Goal: Task Accomplishment & Management: Complete application form

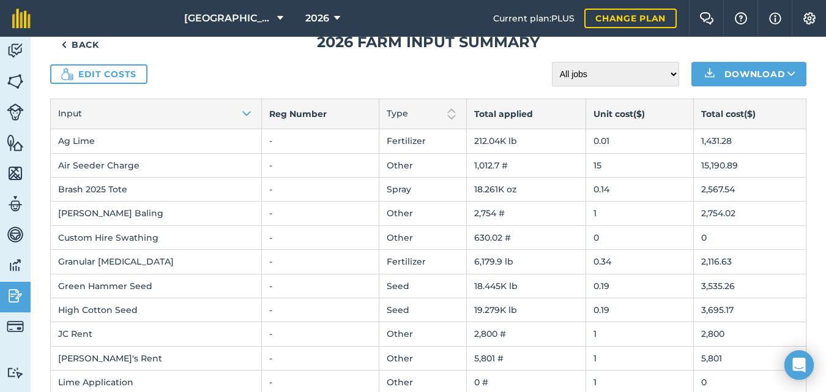
scroll to position [31, 0]
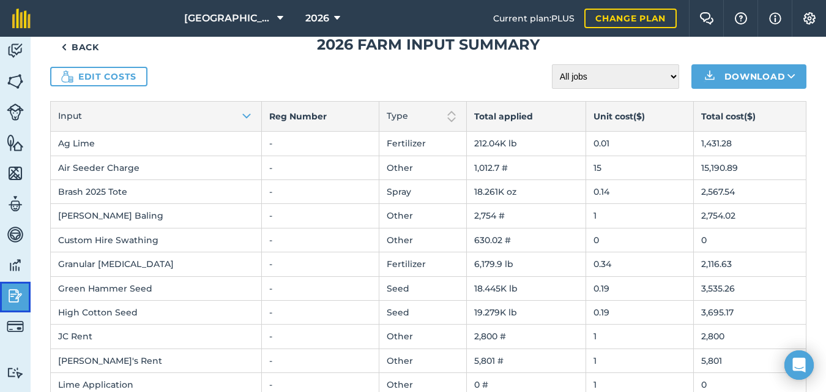
click at [12, 299] on img at bounding box center [15, 296] width 17 height 18
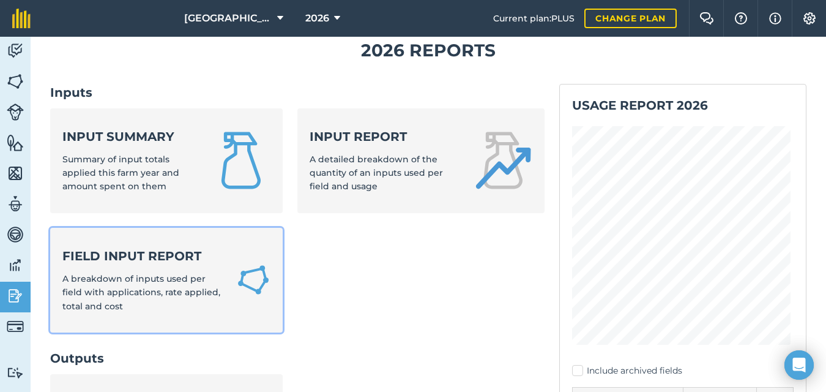
click at [167, 260] on strong "Field Input Report" at bounding box center [141, 255] width 159 height 17
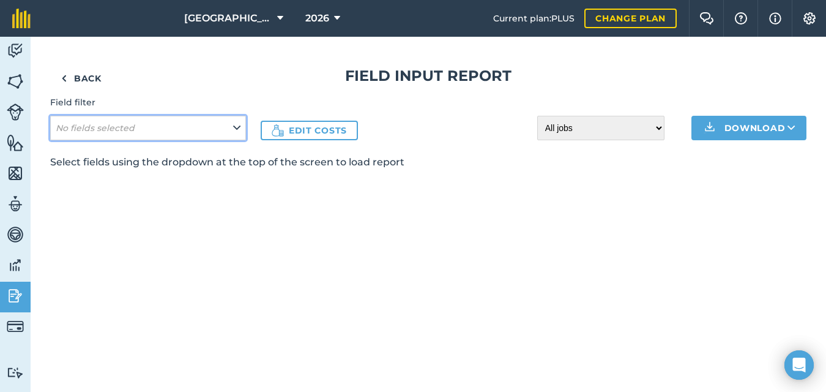
click at [227, 125] on button "No fields selected" at bounding box center [148, 128] width 196 height 24
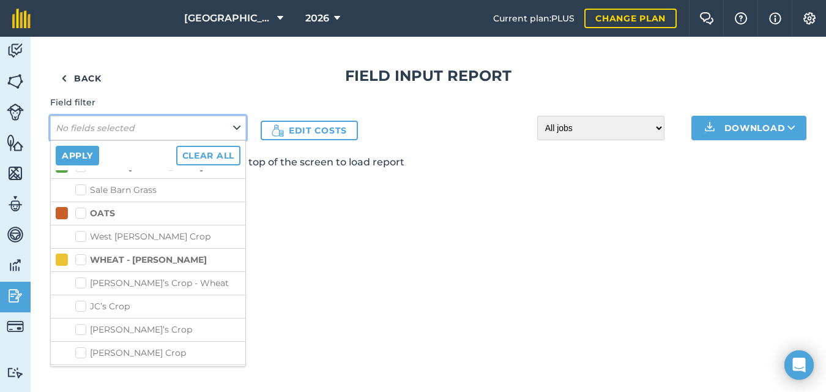
scroll to position [1212, 0]
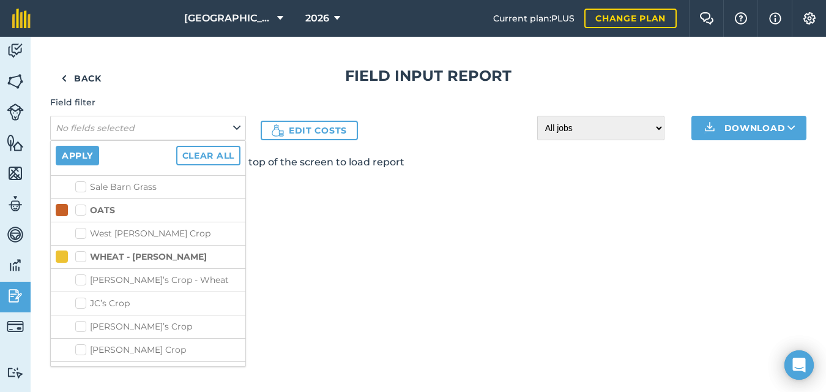
click at [82, 274] on label "[PERSON_NAME]’s Crop - Wheat" at bounding box center [157, 280] width 165 height 13
click at [82, 274] on input "[PERSON_NAME]’s Crop - Wheat" at bounding box center [79, 278] width 8 height 8
checkbox input "true"
click at [80, 297] on label "JC’s Crop" at bounding box center [157, 303] width 165 height 13
click at [80, 297] on input "JC’s Crop" at bounding box center [79, 301] width 8 height 8
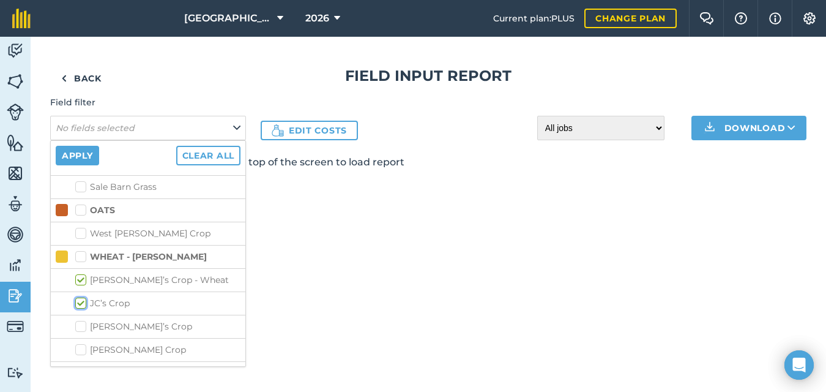
checkbox input "true"
click at [80, 320] on label "[PERSON_NAME]’s Crop" at bounding box center [157, 326] width 165 height 13
click at [80, 320] on input "[PERSON_NAME]’s Crop" at bounding box center [79, 324] width 8 height 8
checkbox input "true"
click at [80, 343] on label "[PERSON_NAME] Crop" at bounding box center [157, 349] width 165 height 13
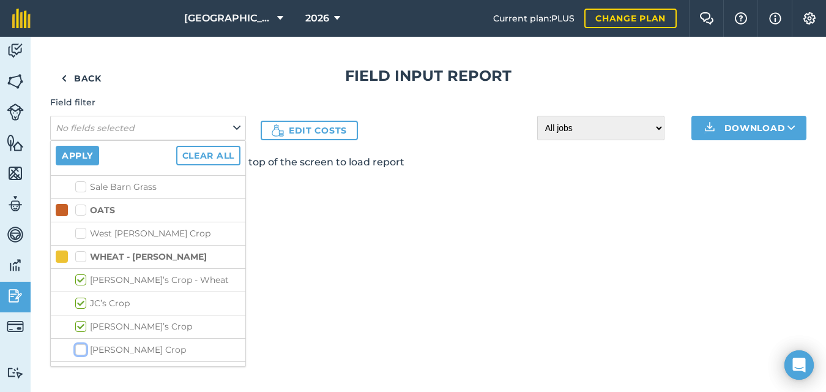
click at [80, 343] on input "[PERSON_NAME] Crop" at bounding box center [79, 347] width 8 height 8
checkbox input "true"
click at [80, 367] on label "[PERSON_NAME] Home Crop - 1" at bounding box center [157, 373] width 165 height 13
click at [80, 367] on input "[PERSON_NAME] Home Crop - 1" at bounding box center [79, 371] width 8 height 8
checkbox input "true"
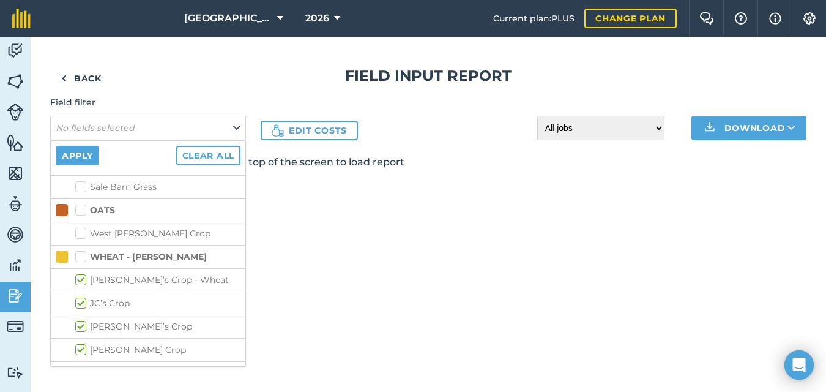
click at [79, 390] on label "Silverhorn Crop" at bounding box center [157, 396] width 165 height 13
click at [79, 390] on input "Silverhorn Crop" at bounding box center [79, 394] width 8 height 8
checkbox input "true"
click at [80, 156] on button "Apply" at bounding box center [77, 156] width 43 height 20
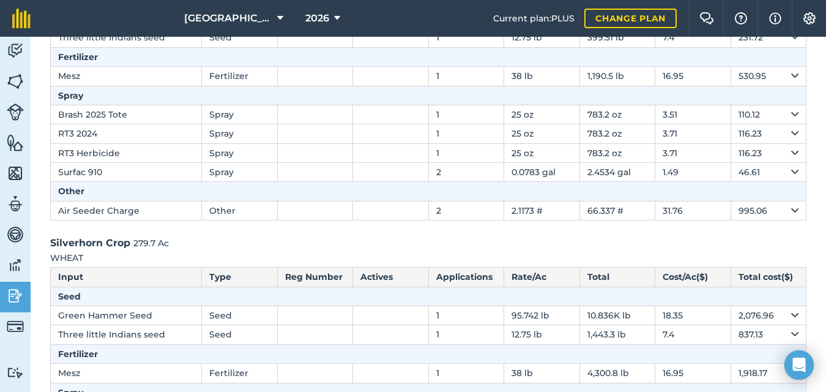
scroll to position [1414, 0]
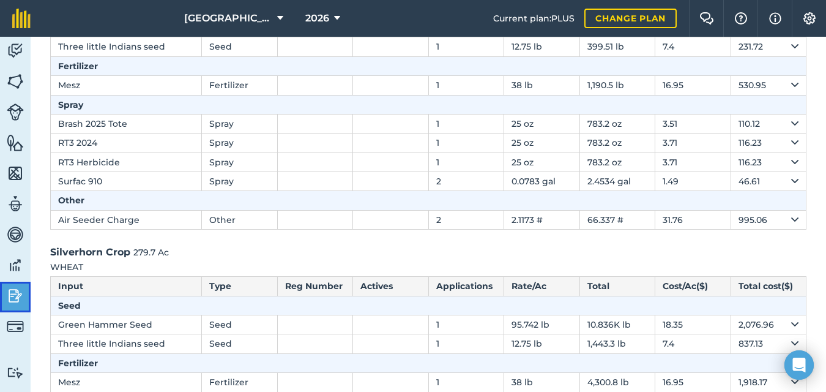
click at [15, 299] on img at bounding box center [15, 296] width 17 height 18
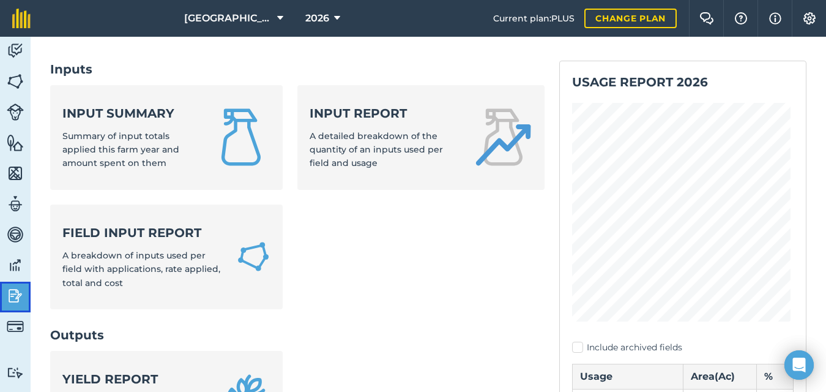
scroll to position [51, 0]
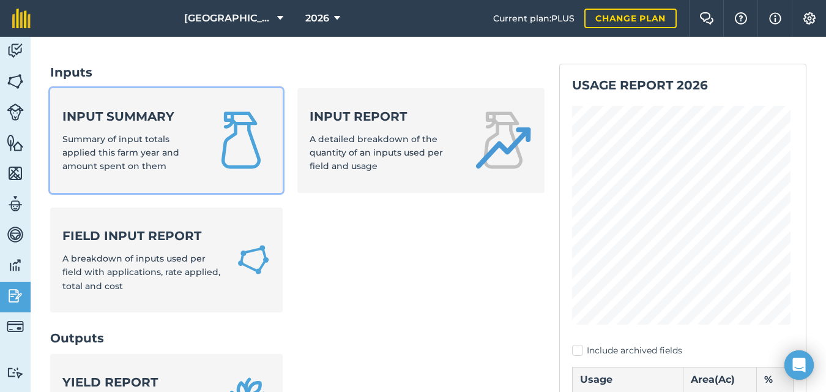
click at [148, 151] on span "Summary of input totals applied this farm year and amount spent on them" at bounding box center [120, 152] width 117 height 39
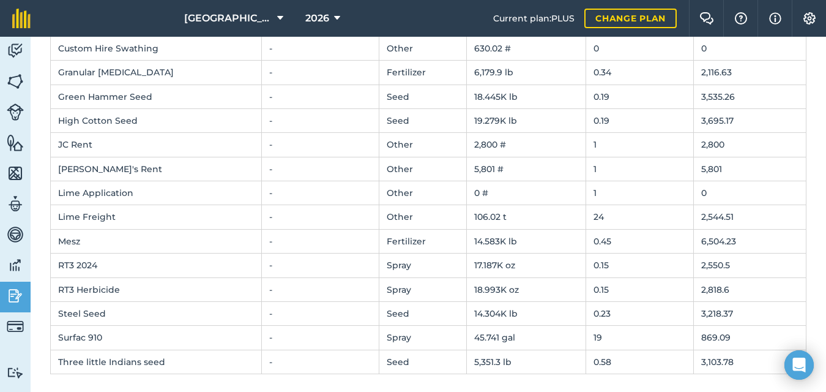
scroll to position [225, 0]
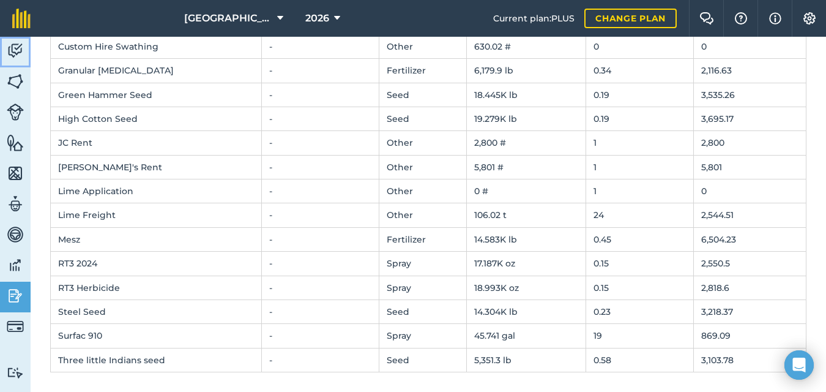
click at [13, 51] on img at bounding box center [15, 51] width 17 height 18
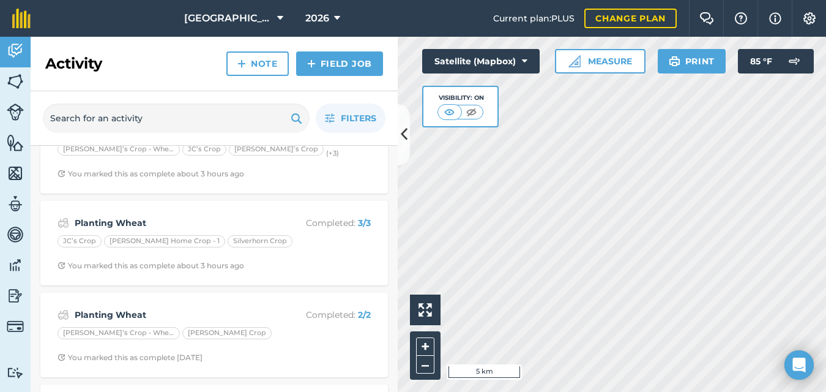
scroll to position [40, 0]
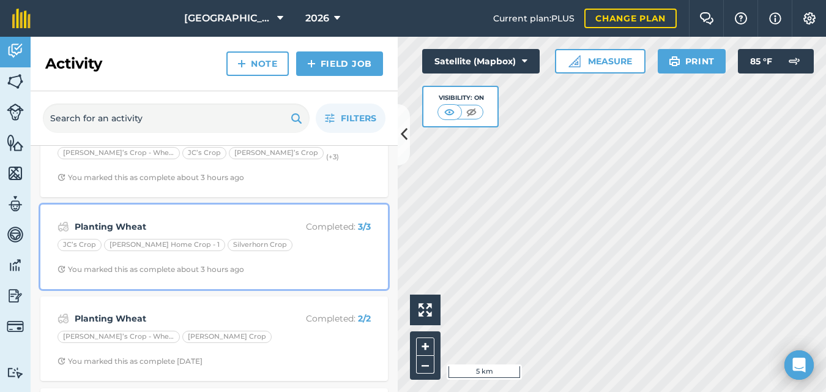
click at [302, 253] on div "JC’s Crop [PERSON_NAME] Home Crop - 1 Silverhorn Crop" at bounding box center [214, 247] width 313 height 16
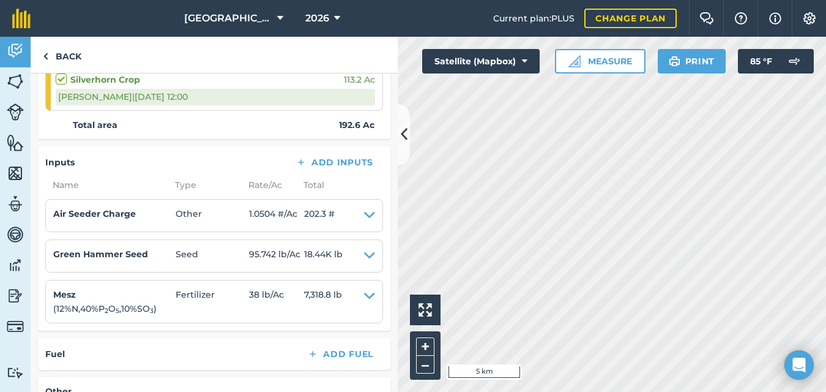
scroll to position [307, 0]
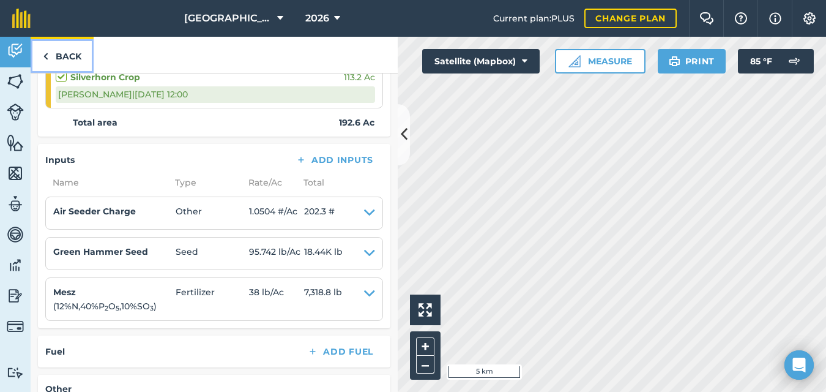
click at [48, 55] on link "Back" at bounding box center [62, 55] width 63 height 36
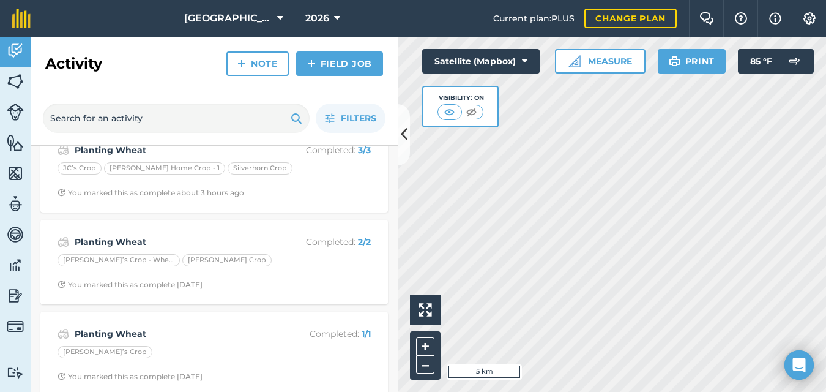
scroll to position [135, 0]
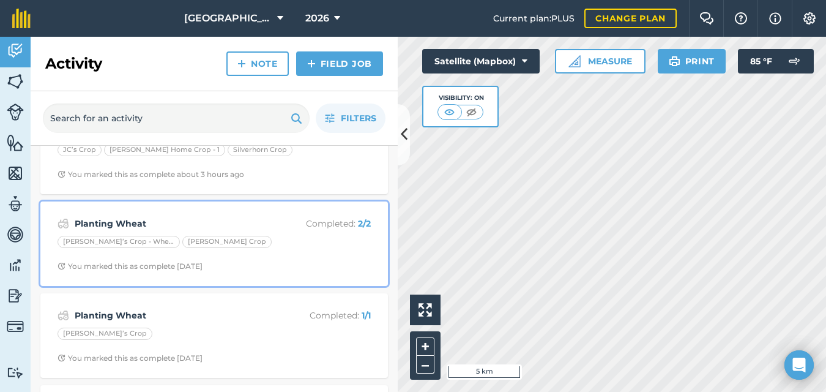
click at [252, 247] on div "[PERSON_NAME]’s Crop - [PERSON_NAME] Crop" at bounding box center [214, 244] width 313 height 16
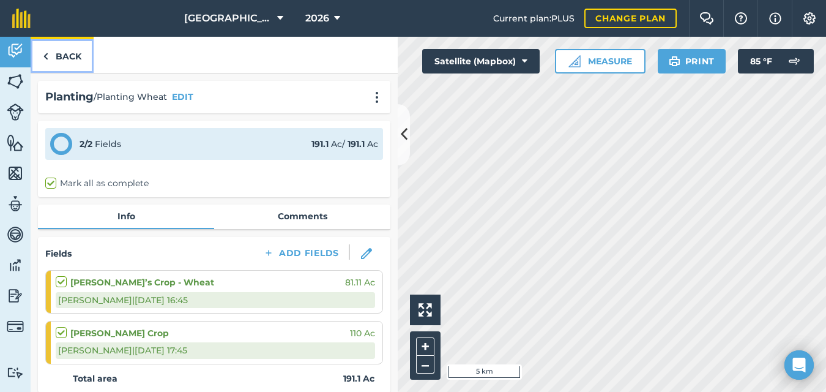
click at [43, 55] on img at bounding box center [46, 56] width 6 height 15
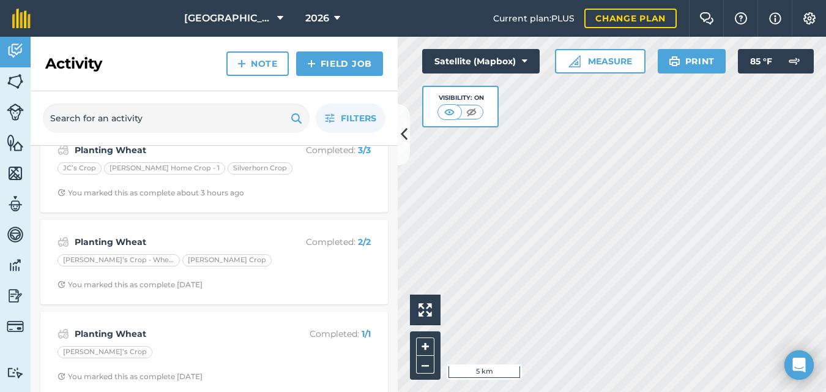
scroll to position [143, 0]
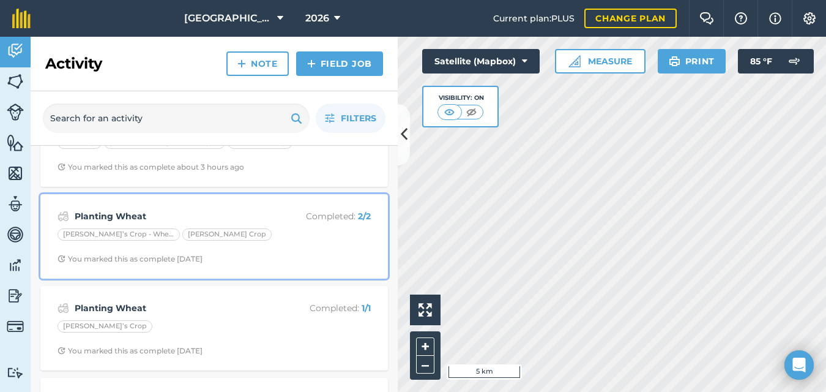
click at [252, 243] on div "[PERSON_NAME]’s Crop - [PERSON_NAME] Crop" at bounding box center [214, 236] width 313 height 16
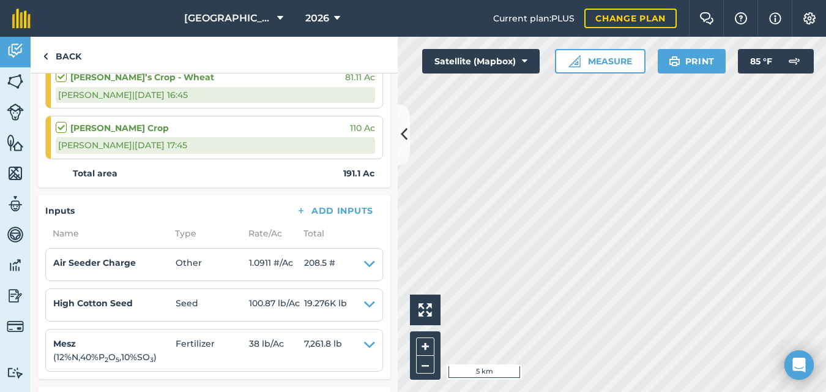
scroll to position [203, 0]
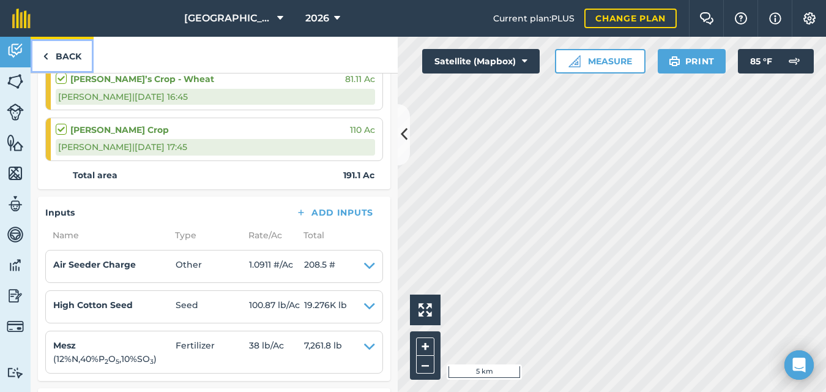
click at [44, 59] on img at bounding box center [46, 56] width 6 height 15
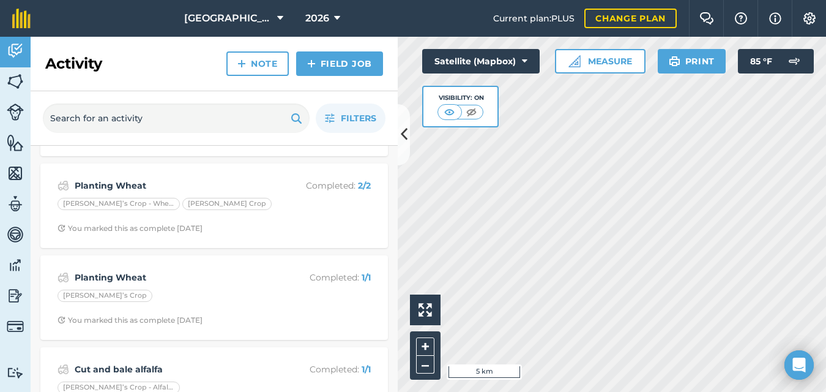
scroll to position [174, 0]
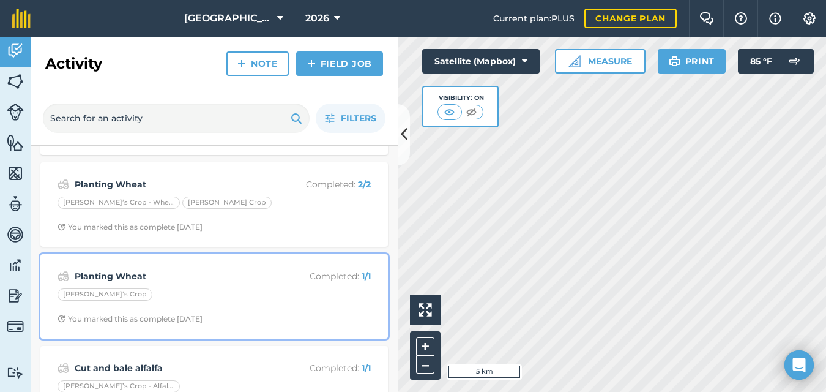
click at [214, 283] on strong "Planting Wheat" at bounding box center [172, 275] width 194 height 13
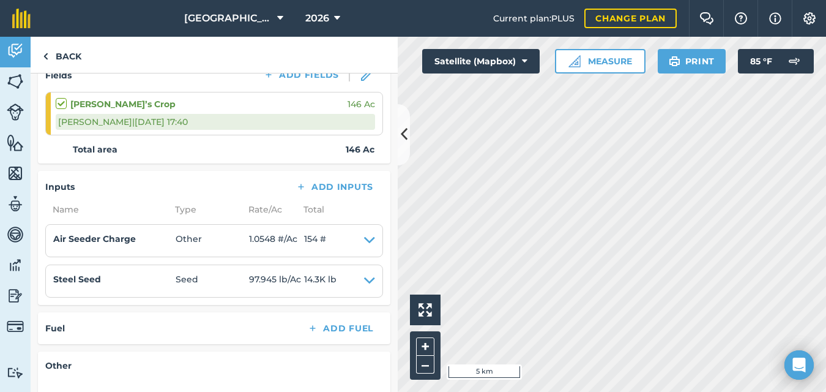
scroll to position [176, 0]
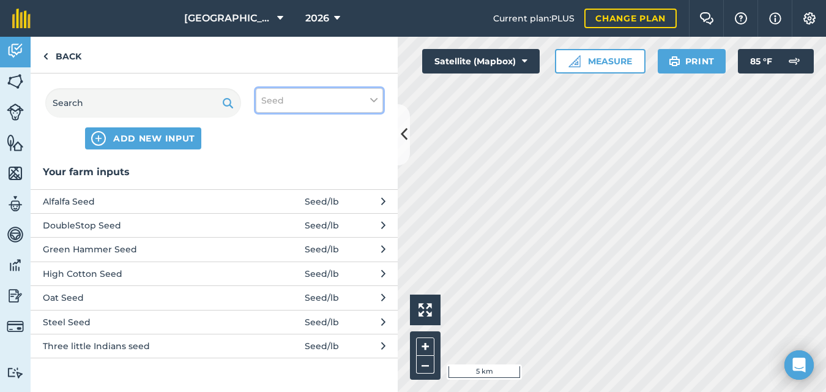
click at [332, 103] on button "Seed" at bounding box center [319, 100] width 127 height 24
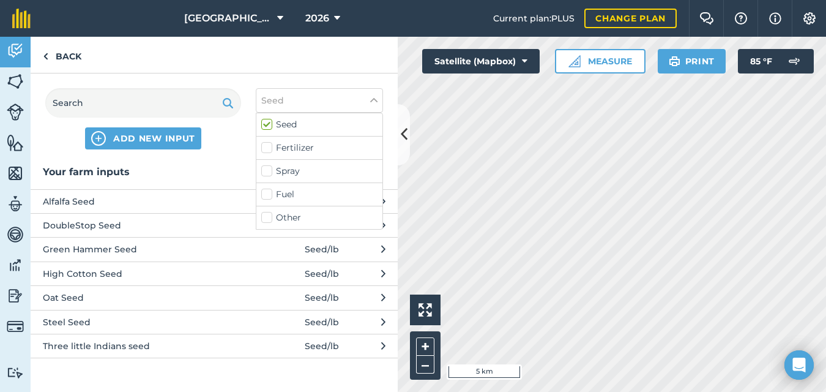
click at [268, 148] on label "Fertilizer" at bounding box center [319, 147] width 116 height 13
click at [268, 148] on input "Fertilizer" at bounding box center [265, 145] width 8 height 8
checkbox input "true"
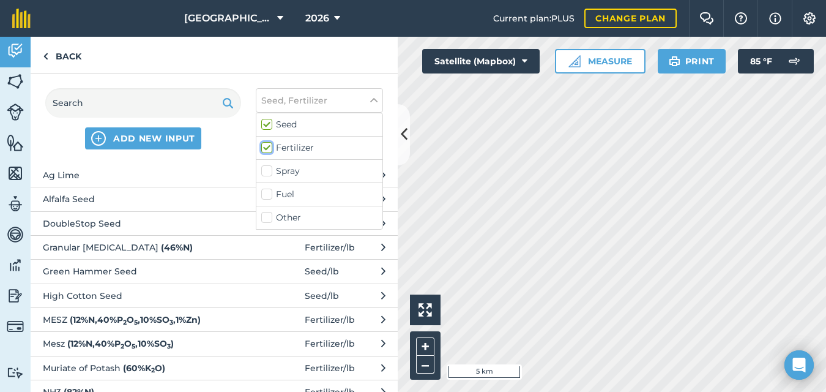
scroll to position [219, 0]
click at [236, 341] on span "Mesz ( 12 % N , 40 % P 2 O 5 , 10 % SO 3 )" at bounding box center [143, 343] width 200 height 13
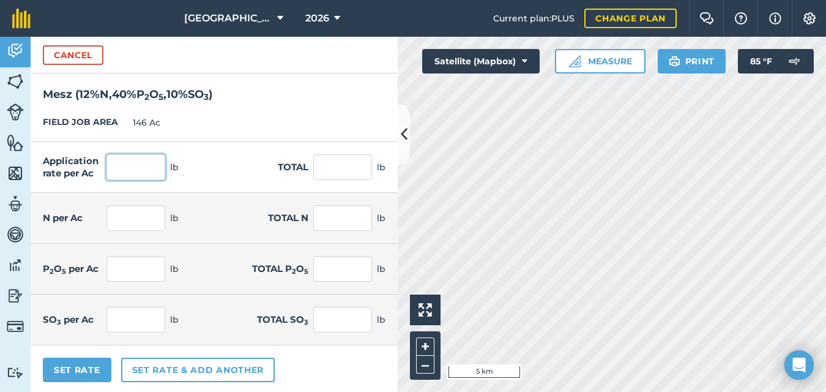
click at [144, 168] on input "text" at bounding box center [136, 167] width 59 height 26
type input "38"
type input "5,548"
type input "4.56"
type input "665.76"
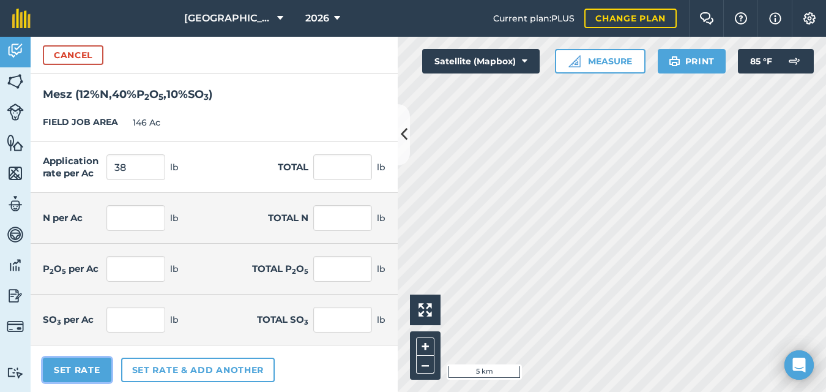
type input "15.2"
type input "2,219.2"
type input "3.8"
type input "554.8"
click at [61, 361] on button "Set Rate" at bounding box center [77, 370] width 69 height 24
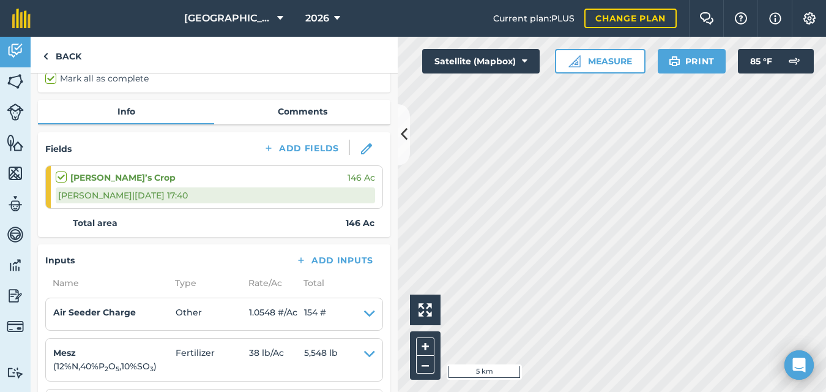
scroll to position [96, 0]
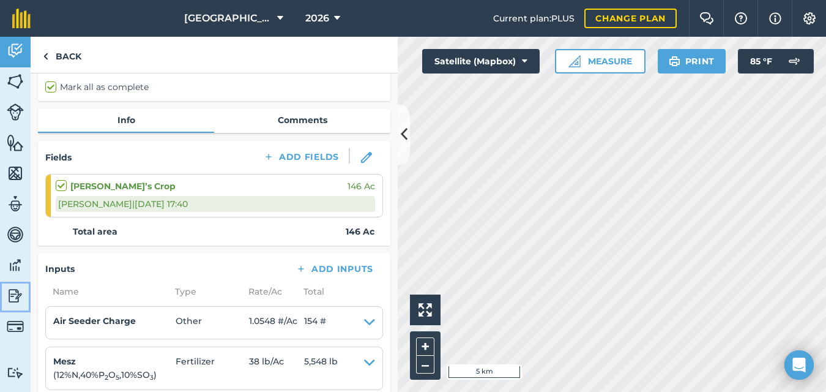
click at [15, 291] on img at bounding box center [15, 296] width 17 height 18
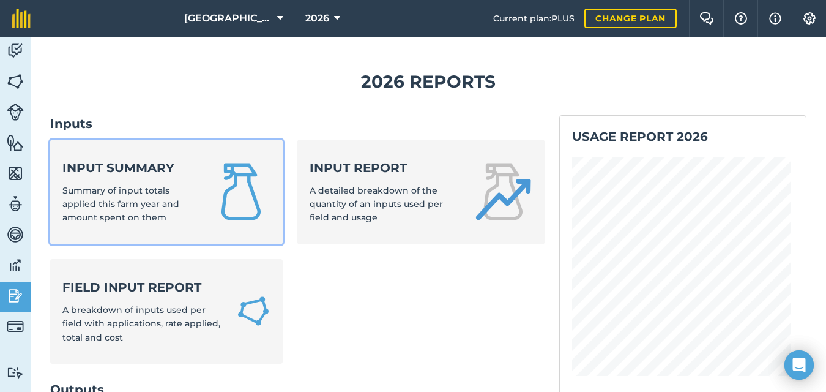
click at [142, 176] on strong "Input summary" at bounding box center [129, 167] width 135 height 17
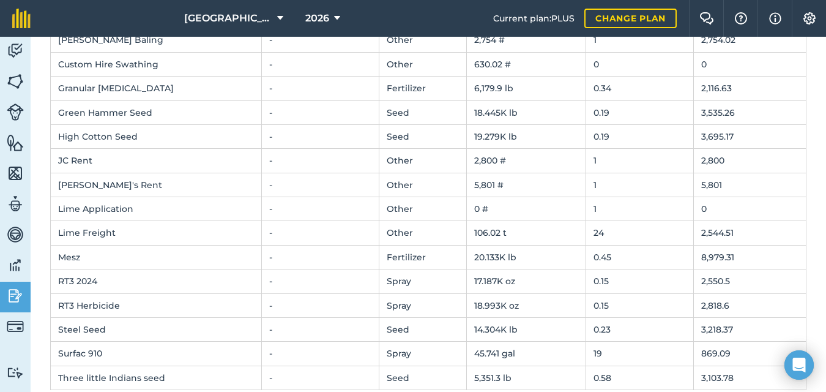
scroll to position [225, 0]
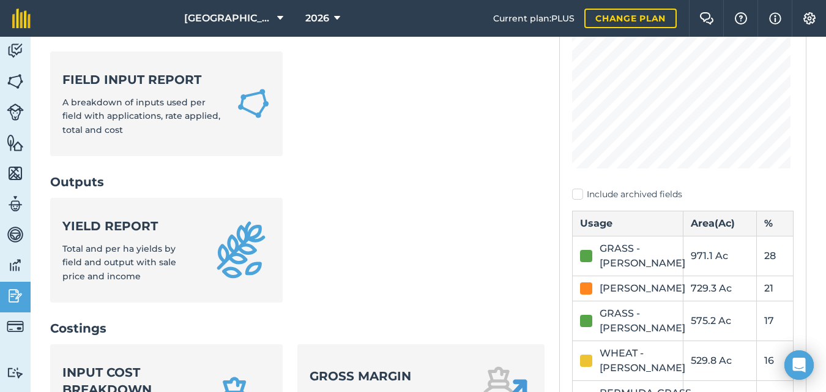
scroll to position [197, 0]
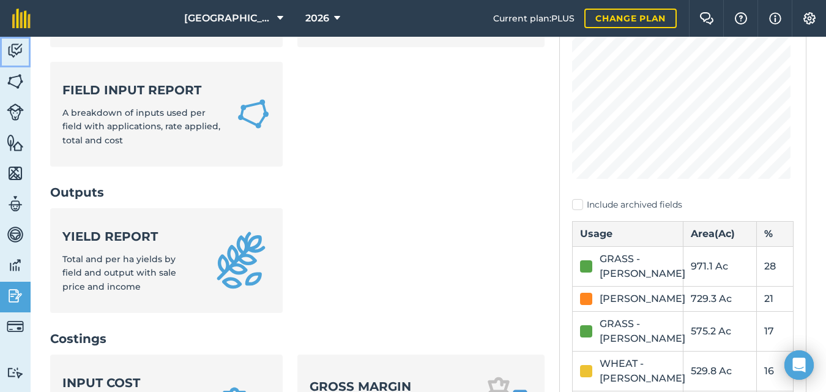
click at [17, 48] on img at bounding box center [15, 51] width 17 height 18
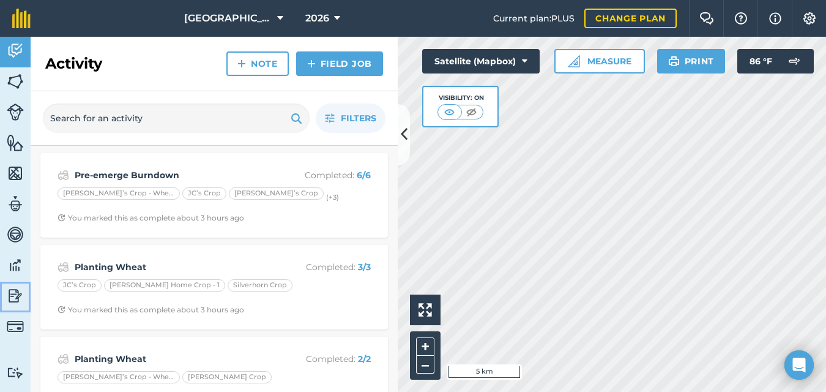
click at [15, 293] on img at bounding box center [15, 296] width 17 height 18
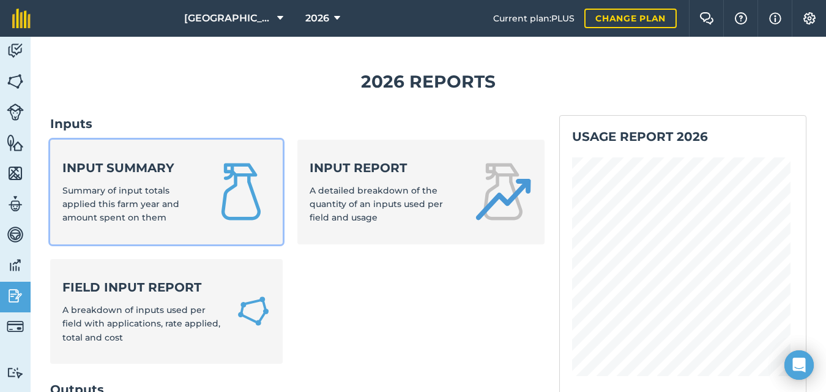
click at [123, 192] on span "Summary of input totals applied this farm year and amount spent on them" at bounding box center [120, 204] width 117 height 39
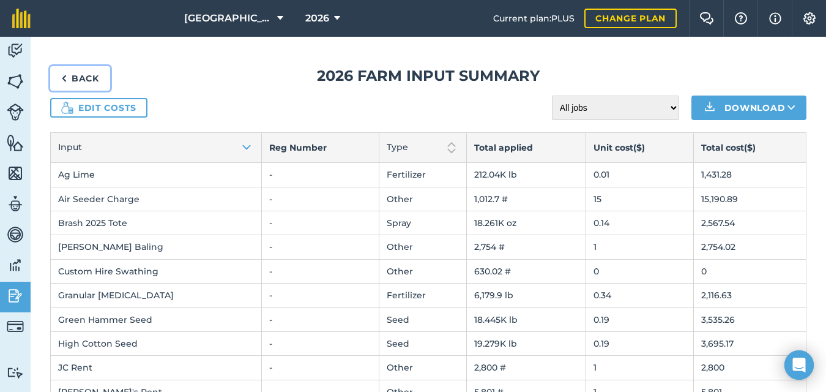
click at [66, 77] on img at bounding box center [64, 78] width 6 height 15
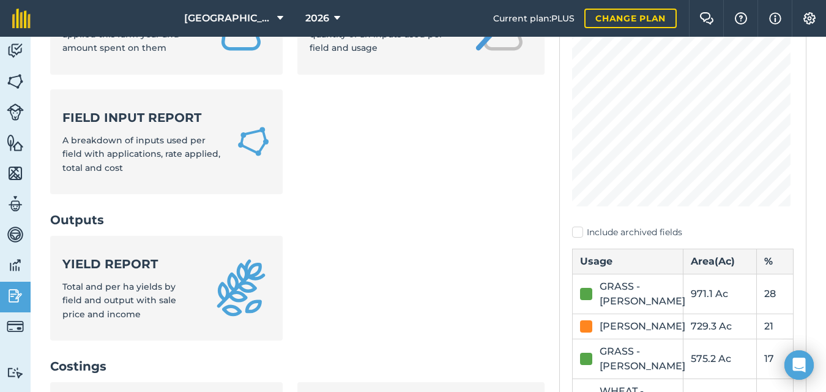
scroll to position [214, 0]
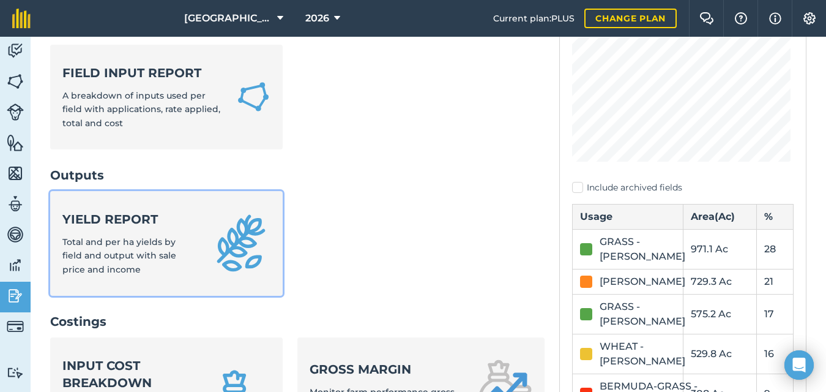
click at [164, 241] on span "Total and per ha yields by field and output with sale price and income" at bounding box center [119, 255] width 114 height 39
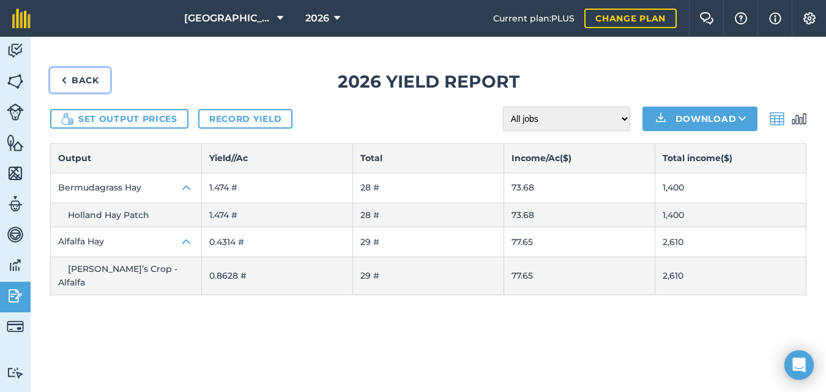
click at [64, 78] on img at bounding box center [64, 80] width 6 height 15
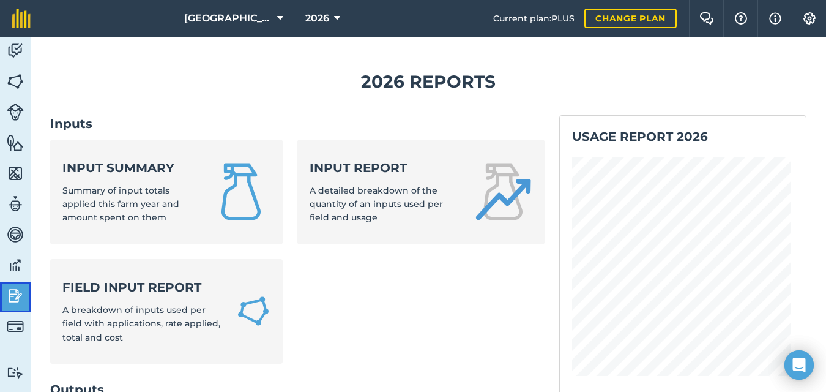
click at [13, 296] on img at bounding box center [15, 296] width 17 height 18
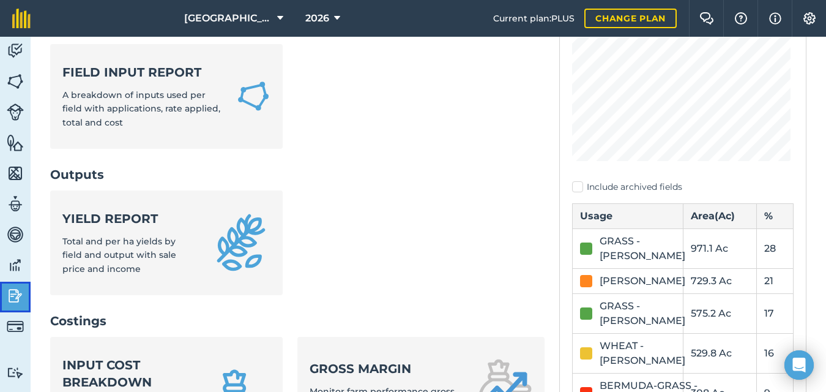
scroll to position [216, 0]
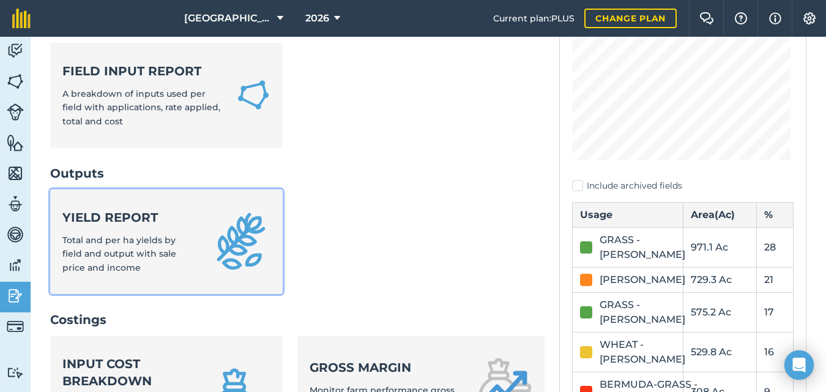
click at [138, 247] on div "Yield report Total and per ha yields by field and output with sale price and in…" at bounding box center [129, 242] width 135 height 66
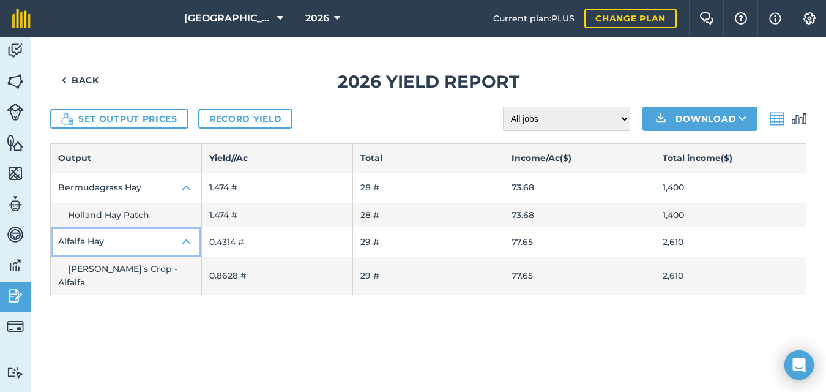
click at [186, 240] on img at bounding box center [186, 241] width 15 height 15
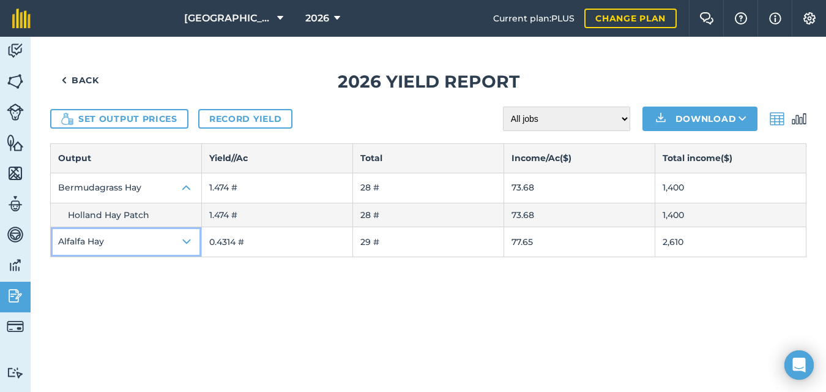
click at [186, 240] on img at bounding box center [186, 241] width 15 height 15
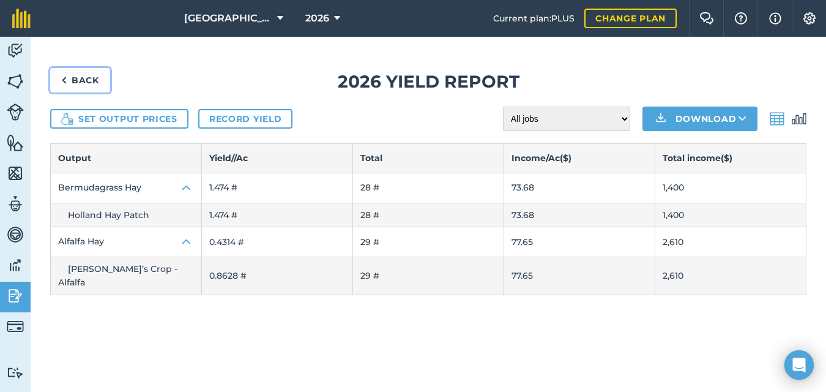
click at [65, 79] on img at bounding box center [64, 80] width 6 height 15
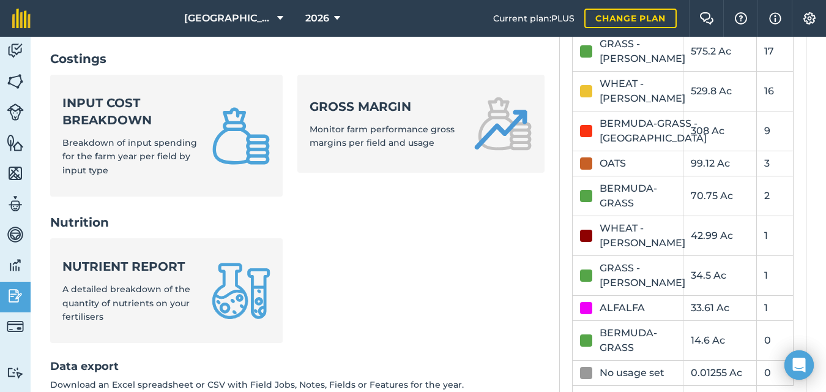
scroll to position [491, 0]
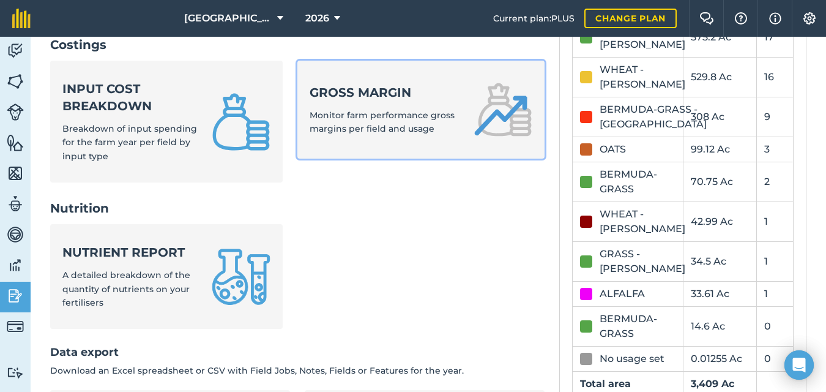
click at [364, 125] on span "Monitor farm performance gross margins per field and usage" at bounding box center [382, 122] width 145 height 24
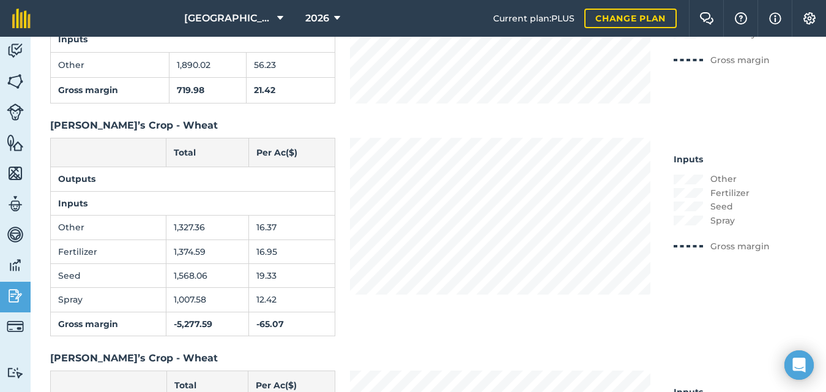
scroll to position [252, 0]
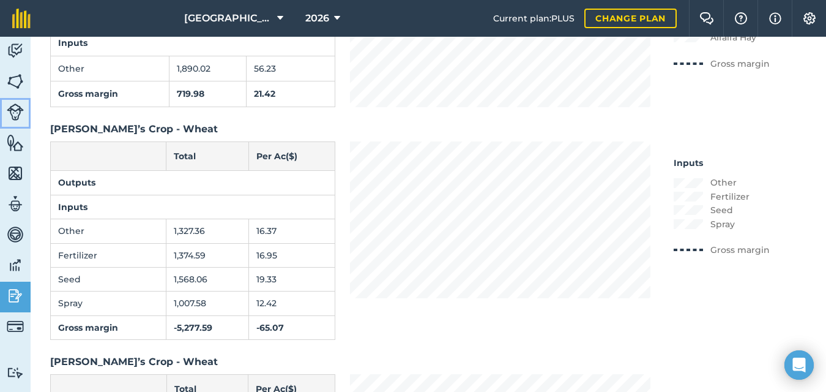
click at [13, 116] on img at bounding box center [15, 111] width 17 height 17
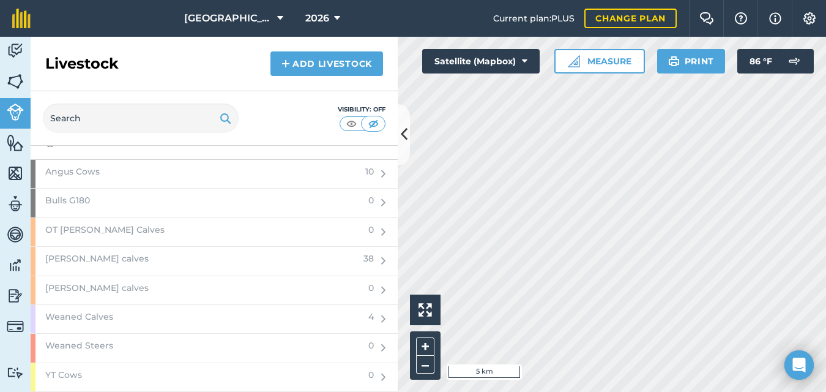
scroll to position [1580, 0]
